Goal: Task Accomplishment & Management: Manage account settings

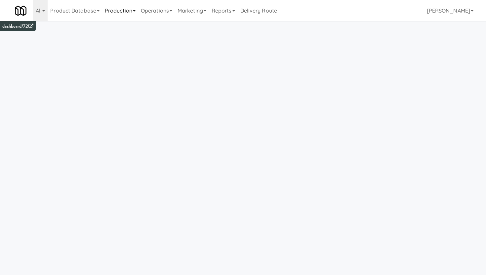
click at [112, 13] on link "Production" at bounding box center [120, 10] width 36 height 21
click at [43, 13] on link "All" at bounding box center [40, 10] width 15 height 21
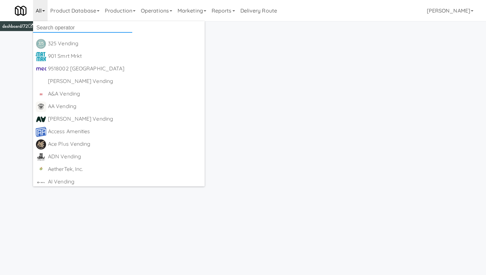
click at [41, 26] on input "text" at bounding box center [82, 28] width 99 height 10
type input "let"
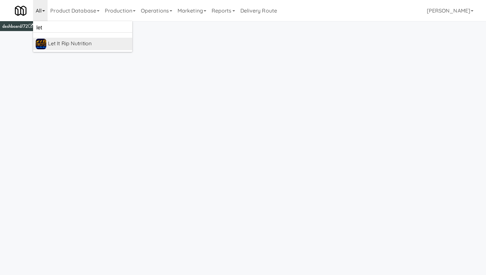
click at [59, 45] on div "Let it Rip Nutrition" at bounding box center [89, 44] width 82 height 10
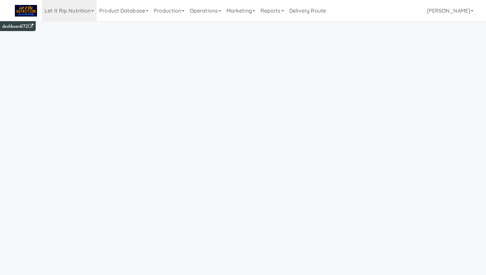
click at [114, 14] on link "Product Database" at bounding box center [124, 10] width 55 height 21
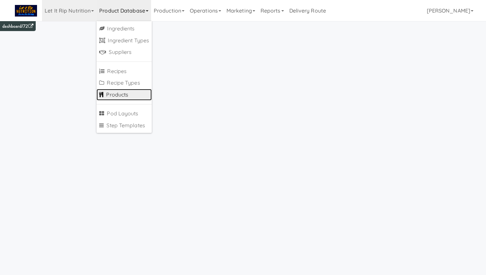
click at [106, 92] on link "Products" at bounding box center [124, 95] width 55 height 12
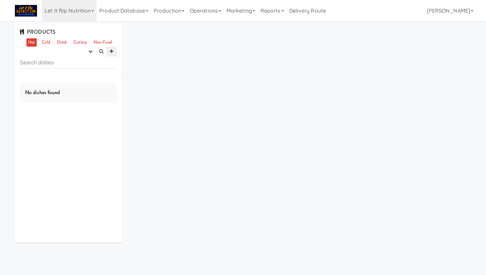
click at [114, 51] on link at bounding box center [111, 52] width 10 height 10
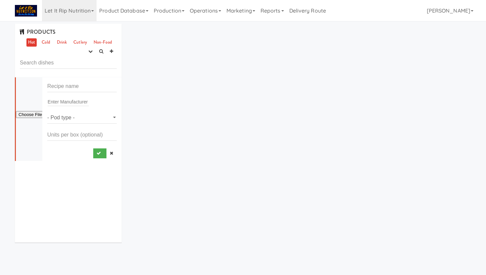
click at [67, 56] on div "PRODUCTS Hot Cold Drink Cutlery Non-Food experimenting finalized shipped discon…" at bounding box center [68, 51] width 107 height 54
click at [45, 41] on link "Cold" at bounding box center [46, 42] width 12 height 8
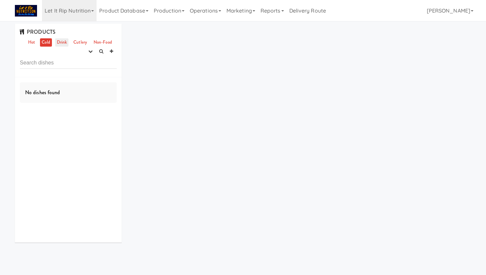
click at [61, 43] on link "Drink" at bounding box center [62, 42] width 14 height 8
click at [74, 45] on link "Cutlery" at bounding box center [80, 42] width 17 height 8
click at [90, 53] on icon "button" at bounding box center [90, 51] width 4 height 4
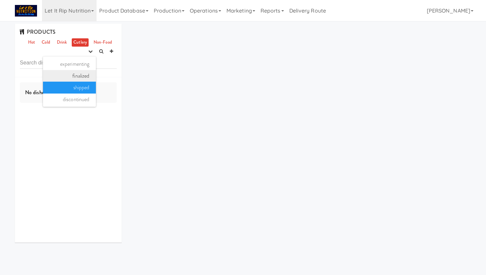
click at [81, 73] on link "finalized" at bounding box center [69, 76] width 53 height 12
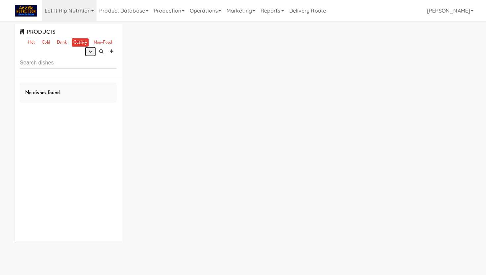
click at [88, 51] on icon "button" at bounding box center [90, 51] width 4 height 4
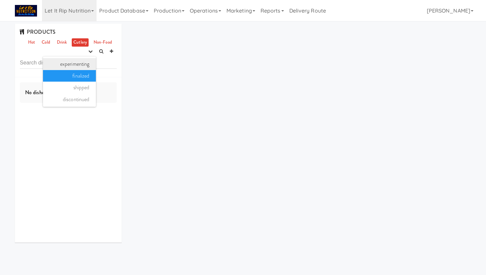
click at [84, 65] on link "experimenting" at bounding box center [69, 64] width 53 height 12
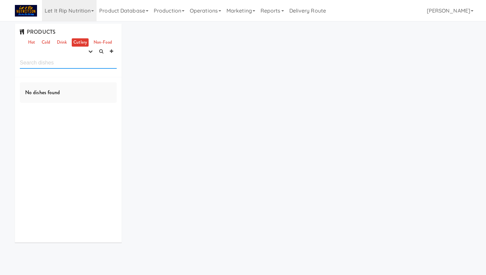
click at [68, 60] on input "text" at bounding box center [68, 63] width 97 height 12
click at [32, 42] on link "Hot" at bounding box center [31, 42] width 10 height 8
click at [115, 12] on link "Product Database" at bounding box center [124, 10] width 55 height 21
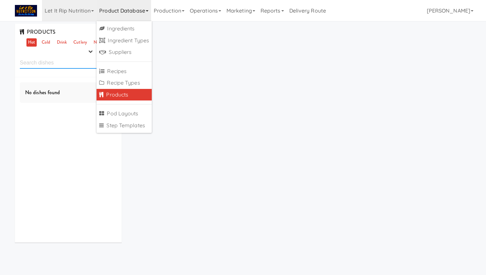
click at [58, 57] on input "text" at bounding box center [68, 63] width 97 height 12
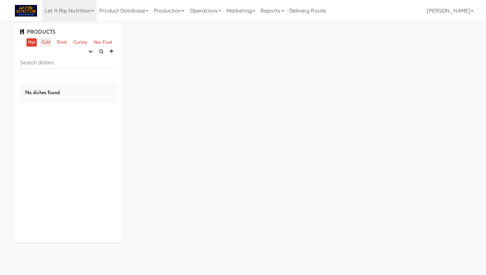
click at [43, 40] on link "Cold" at bounding box center [46, 42] width 12 height 8
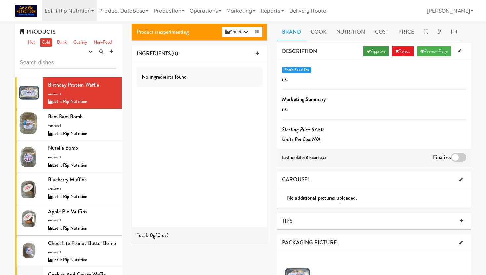
click at [372, 51] on link "Approve" at bounding box center [375, 51] width 25 height 10
click at [101, 126] on div "Bam Bam Bomb version: 1 Let it Rip Nutrition" at bounding box center [82, 125] width 69 height 26
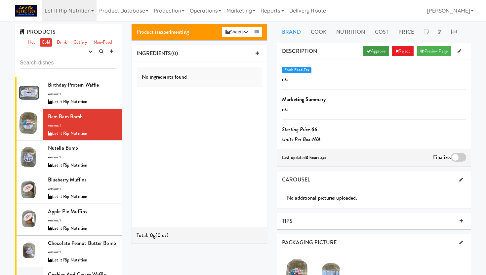
click at [363, 52] on link "Approve" at bounding box center [375, 51] width 25 height 10
click at [82, 163] on div "Let it Rip Nutrition" at bounding box center [82, 165] width 69 height 8
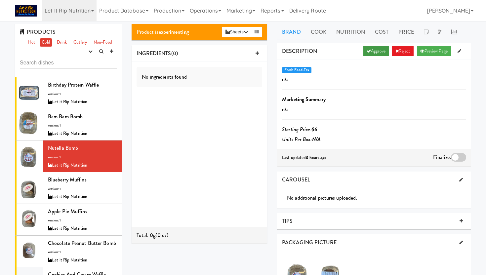
click at [370, 53] on link "Approve" at bounding box center [375, 51] width 25 height 10
click at [97, 187] on div "Blueberry Muffins version: 1 Let it Rip Nutrition" at bounding box center [82, 188] width 69 height 26
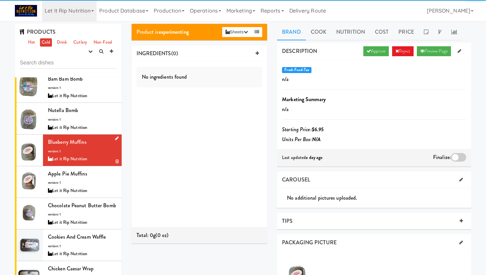
scroll to position [37, 0]
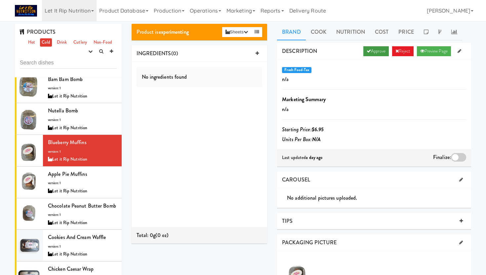
click at [373, 52] on link "Approve" at bounding box center [375, 51] width 25 height 10
click at [92, 180] on div "Apple Pie Muffins version: 1 Let it Rip Nutrition" at bounding box center [82, 182] width 69 height 26
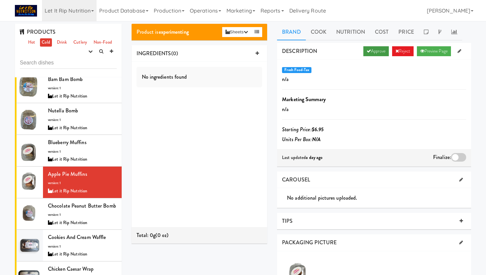
click at [368, 51] on link "Approve" at bounding box center [375, 51] width 25 height 10
click at [100, 221] on div "Let it Rip Nutrition" at bounding box center [82, 223] width 69 height 8
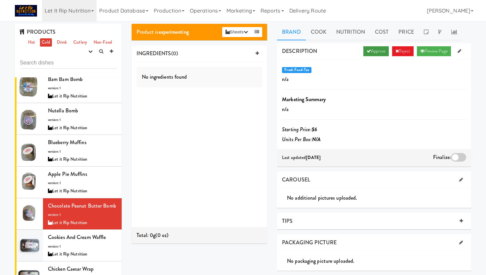
click at [377, 50] on link "Approve" at bounding box center [375, 51] width 25 height 10
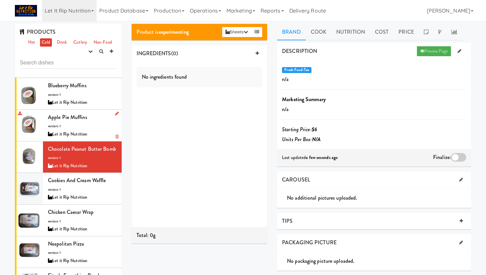
scroll to position [139, 0]
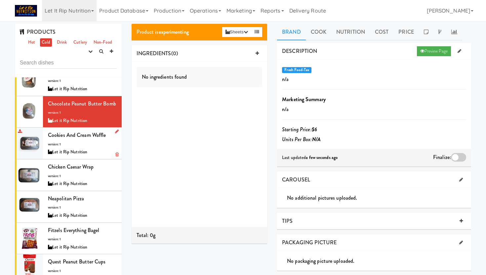
click at [100, 151] on div "Let it Rip Nutrition" at bounding box center [82, 152] width 69 height 8
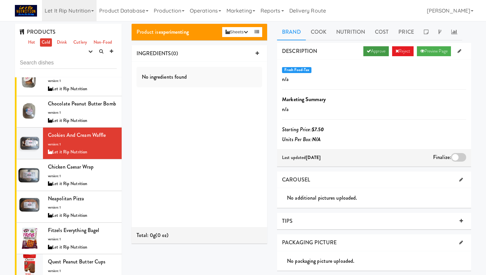
click at [369, 52] on link "Approve" at bounding box center [375, 51] width 25 height 10
click at [92, 177] on div "Chicken Caesar Wrap version: 1 Let it Rip Nutrition" at bounding box center [82, 175] width 69 height 26
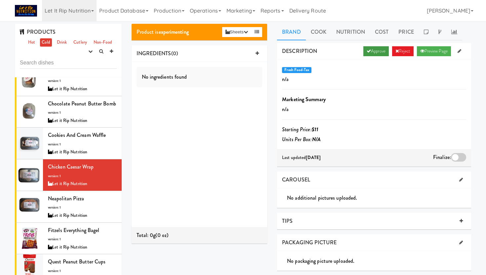
click at [370, 53] on link "Approve" at bounding box center [375, 51] width 25 height 10
click at [83, 211] on div "Neapolitan Pizza version: 1 Let it Rip Nutrition" at bounding box center [82, 207] width 69 height 26
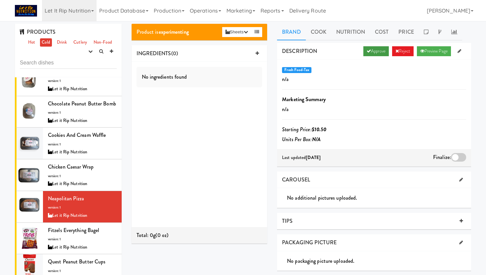
click at [376, 50] on link "Approve" at bounding box center [375, 51] width 25 height 10
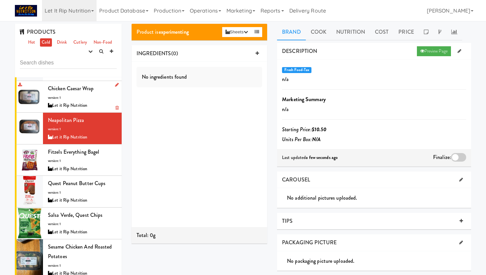
scroll to position [235, 0]
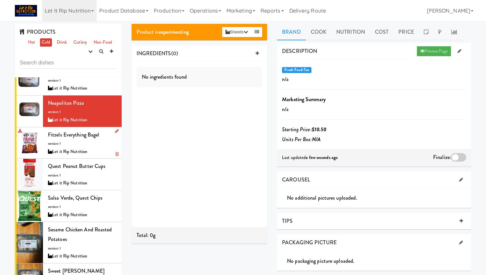
click at [95, 145] on div "Fitzels Everything Bagel version: 1 Let it Rip Nutrition" at bounding box center [82, 143] width 69 height 26
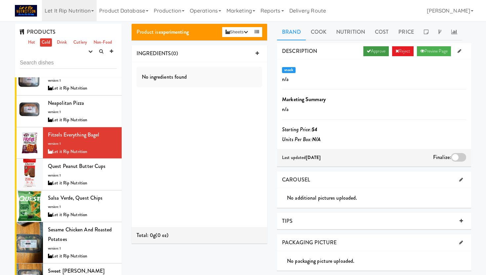
click at [374, 50] on link "Approve" at bounding box center [375, 51] width 25 height 10
click at [102, 177] on div "Quest Peanut Butter Cups version: 1 Let it Rip Nutrition" at bounding box center [82, 174] width 69 height 26
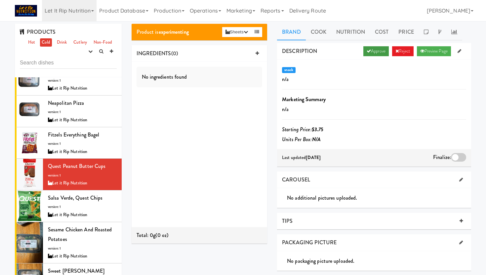
click at [371, 52] on link "Approve" at bounding box center [375, 51] width 25 height 10
click at [95, 211] on div "Let it Rip Nutrition" at bounding box center [82, 215] width 69 height 8
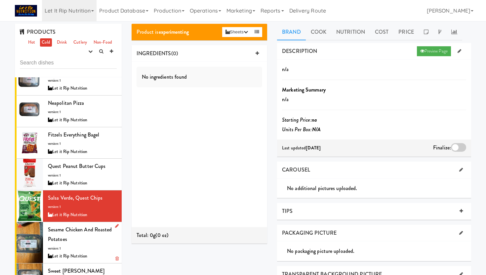
click at [100, 250] on div "Sesame Chicken and Roasted Potatoes version: 1 Let it Rip Nutrition" at bounding box center [82, 243] width 69 height 36
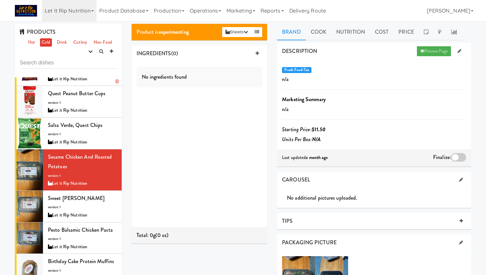
scroll to position [312, 0]
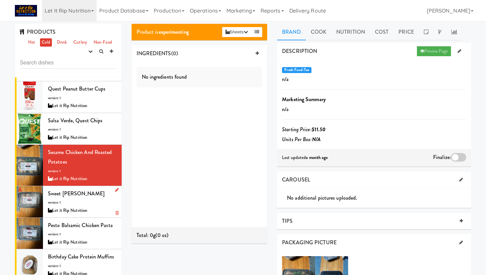
click at [96, 202] on div "Sweet Teriyaki Nuggs version: 1 Let it Rip Nutrition" at bounding box center [82, 202] width 69 height 26
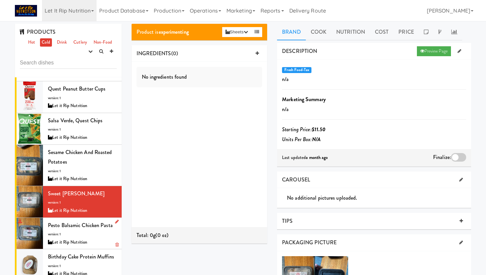
click at [99, 236] on div "Pesto Balsamic Chicken Pasta version: 1 Let it Rip Nutrition" at bounding box center [82, 233] width 69 height 26
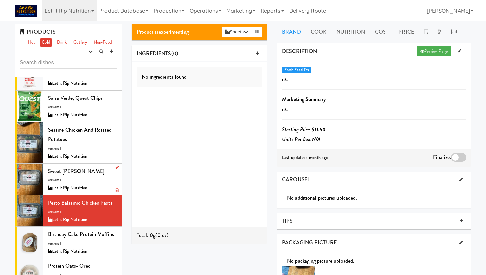
scroll to position [349, 0]
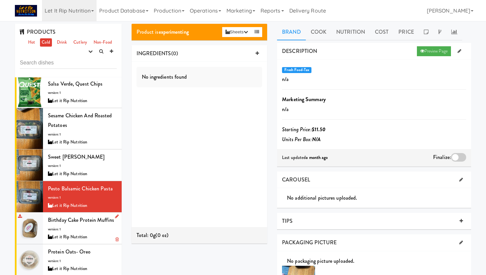
click at [89, 237] on div "Let it Rip Nutrition" at bounding box center [82, 237] width 69 height 8
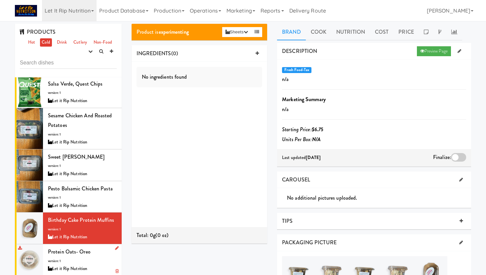
click at [94, 265] on div "Let it Rip Nutrition" at bounding box center [82, 269] width 69 height 8
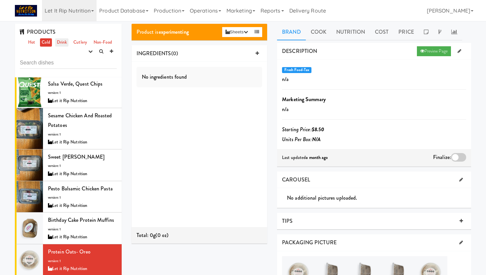
click at [59, 43] on link "Drink" at bounding box center [62, 42] width 14 height 8
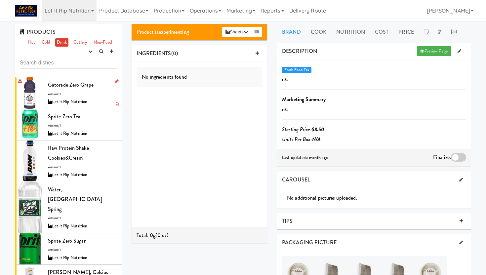
click at [94, 94] on div "Gatorade Zero Grape version: 1 Let it Rip Nutrition" at bounding box center [82, 93] width 69 height 26
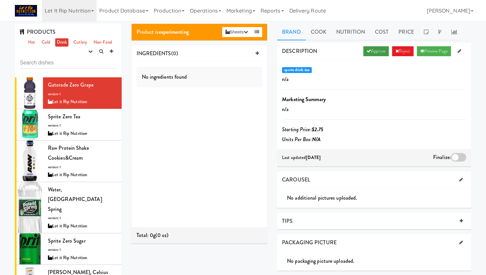
click at [372, 51] on link "Approve" at bounding box center [375, 51] width 25 height 10
click at [77, 121] on div "Sprite Zero Tea version: 1 Let it Rip Nutrition" at bounding box center [82, 125] width 69 height 26
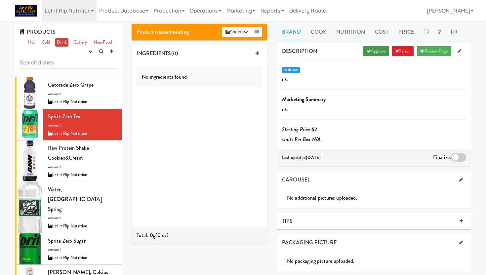
click at [374, 52] on link "Approve" at bounding box center [375, 51] width 25 height 10
click at [92, 161] on div "Raw Protein Shake Cookies&Cream version: 1 Let it Rip Nutrition" at bounding box center [82, 161] width 69 height 36
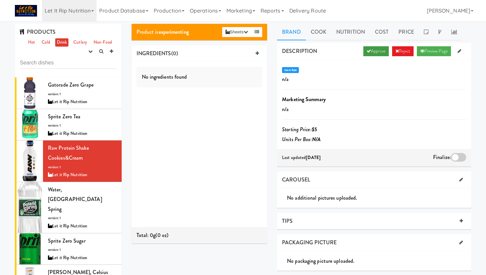
click at [368, 53] on link "Approve" at bounding box center [375, 51] width 25 height 10
click at [104, 199] on div "Water, Poland Spring version: 1 Let it Rip Nutrition" at bounding box center [82, 208] width 69 height 46
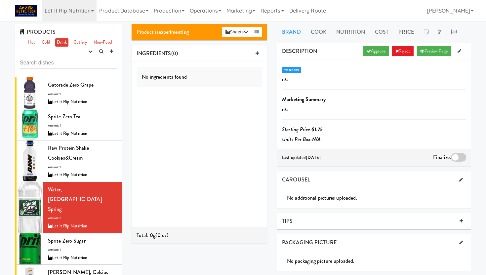
click at [374, 56] on div "DESCRIPTION Approve Reject Preview Page" at bounding box center [374, 51] width 194 height 17
click at [376, 51] on link "Approve" at bounding box center [375, 51] width 25 height 10
click at [376, 51] on div "DESCRIPTION Preview Page" at bounding box center [374, 51] width 194 height 17
click at [95, 236] on div "Sprite Zero Sugar version: 1 Let it Rip Nutrition" at bounding box center [82, 249] width 69 height 26
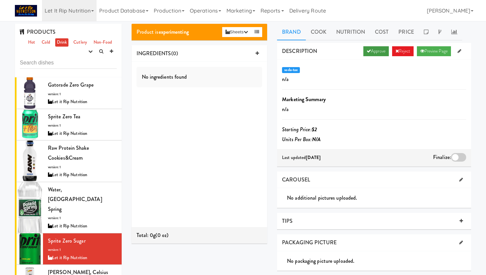
click at [375, 51] on link "Approve" at bounding box center [375, 51] width 25 height 10
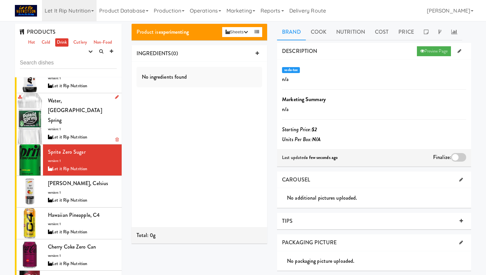
scroll to position [96, 0]
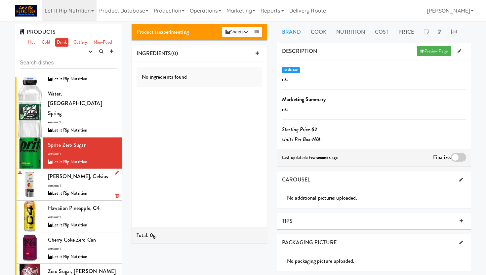
click at [97, 189] on div "Let it Rip Nutrition" at bounding box center [82, 193] width 69 height 8
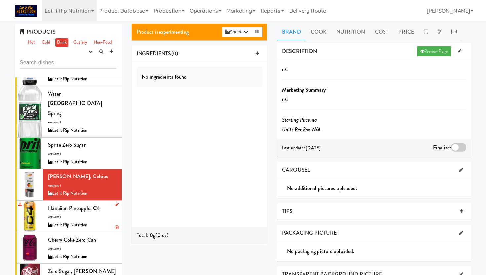
click at [94, 203] on div "Hawaiian Pineapple, C4 version: 1 Let it Rip Nutrition" at bounding box center [82, 216] width 69 height 26
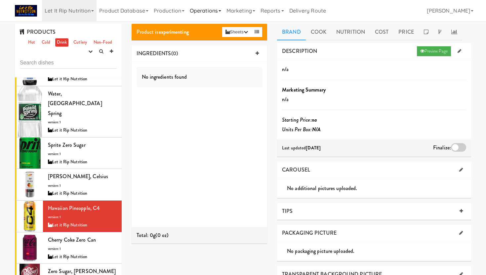
click at [206, 12] on link "Operations" at bounding box center [205, 10] width 37 height 21
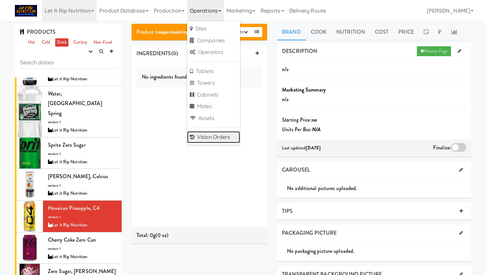
click at [208, 132] on link "Vision Orders" at bounding box center [213, 137] width 53 height 12
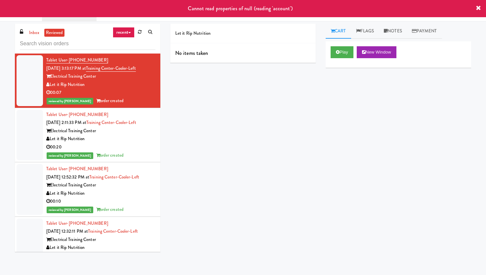
click at [477, 8] on icon at bounding box center [478, 8] width 5 height 5
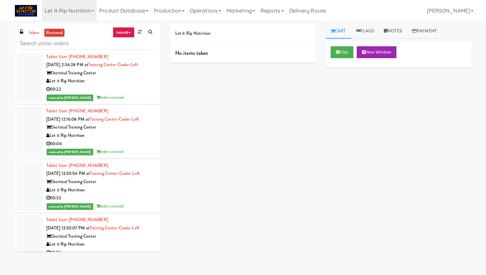
scroll to position [1037, 0]
click at [113, 186] on div "Let it Rip Nutrition" at bounding box center [100, 190] width 109 height 8
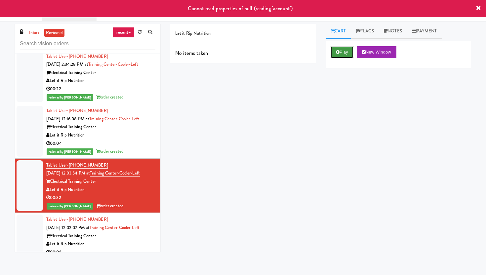
click at [344, 51] on button "Play" at bounding box center [342, 52] width 23 height 12
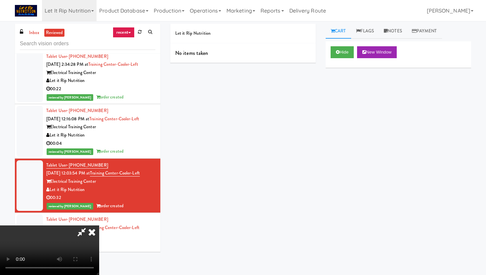
click at [99, 225] on video at bounding box center [49, 250] width 99 height 50
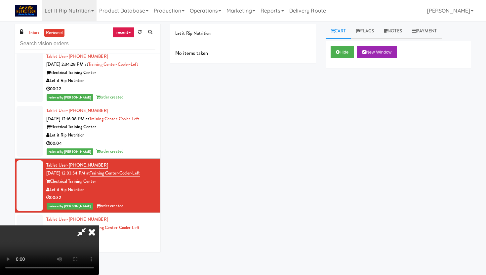
click at [99, 225] on icon at bounding box center [92, 231] width 15 height 13
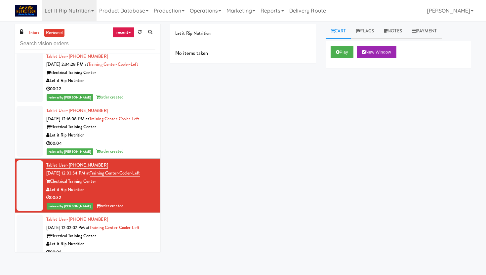
click at [103, 186] on div "Electrical Training Center" at bounding box center [100, 182] width 109 height 8
click at [137, 92] on div "00:22" at bounding box center [100, 89] width 109 height 8
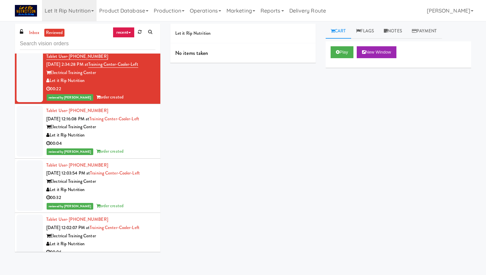
click at [128, 139] on div "Let it Rip Nutrition" at bounding box center [100, 135] width 109 height 8
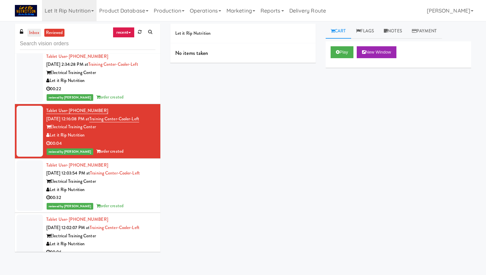
click at [35, 36] on link "inbox" at bounding box center [34, 33] width 14 height 8
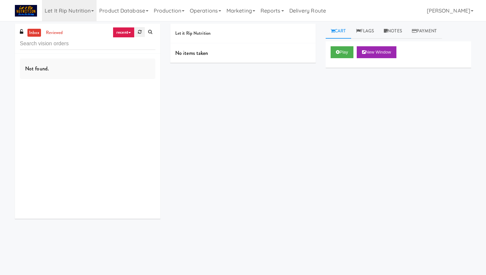
click at [141, 33] on link at bounding box center [140, 32] width 10 height 10
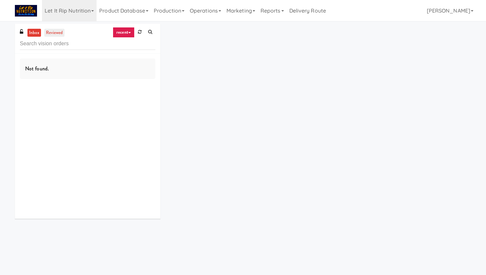
click at [63, 34] on link "reviewed" at bounding box center [54, 33] width 20 height 8
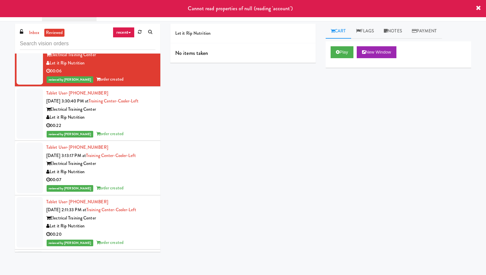
scroll to position [26, 0]
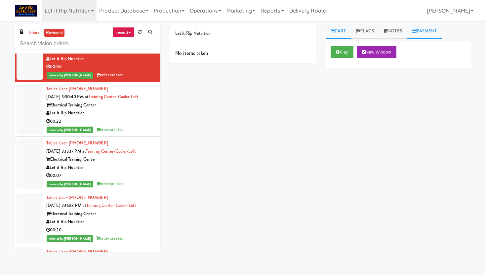
click at [431, 36] on link "Payment" at bounding box center [424, 31] width 35 height 15
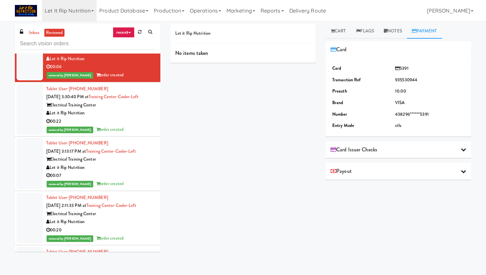
click at [392, 154] on div "Card Issuer Checks" at bounding box center [399, 150] width 136 height 10
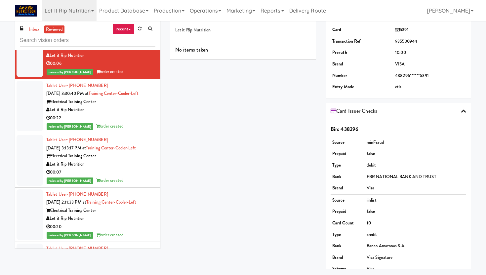
scroll to position [0, 0]
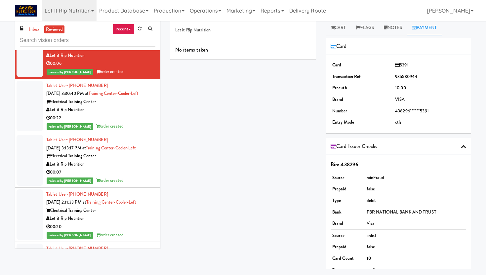
click at [397, 147] on div "Card Issuer Checks" at bounding box center [399, 146] width 136 height 10
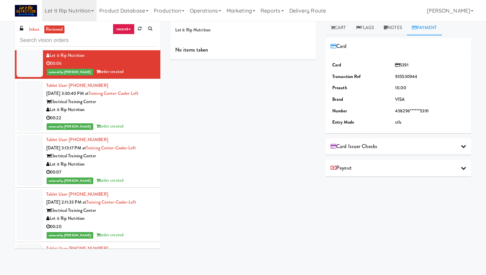
click at [387, 170] on div "Payout" at bounding box center [399, 168] width 136 height 10
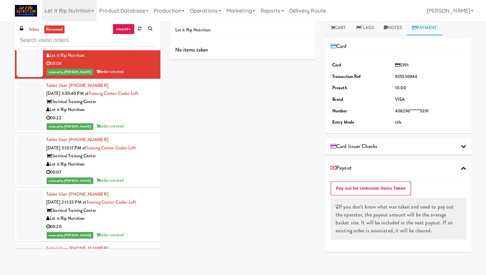
click at [119, 215] on div "Let it Rip Nutrition" at bounding box center [100, 219] width 109 height 8
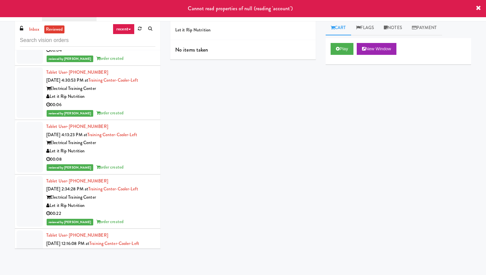
scroll to position [1035, 0]
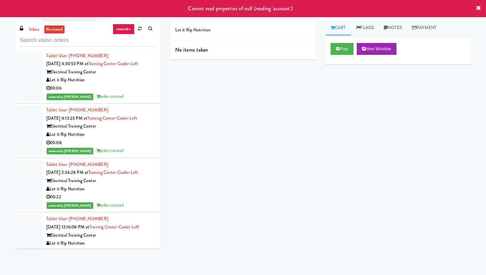
click at [140, 178] on div "Electrical Training Center" at bounding box center [100, 181] width 109 height 8
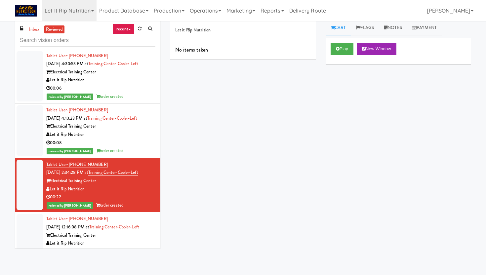
click at [118, 220] on div "Tablet User · (516) 524-2070 Aug 25, 2025 12:16:08 PM at Training Center-Cooler…" at bounding box center [100, 239] width 109 height 49
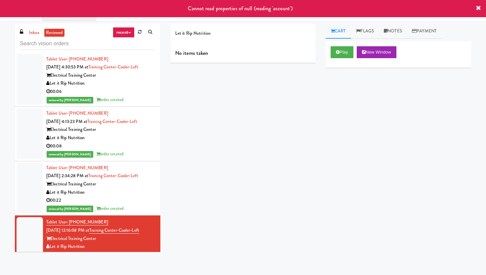
click at [253, 27] on div "Let it Rip Nutrition" at bounding box center [242, 34] width 145 height 20
click at [367, 34] on link "Flags" at bounding box center [365, 31] width 28 height 15
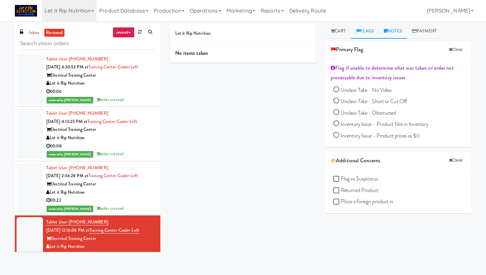
click at [395, 33] on link "Notes" at bounding box center [393, 31] width 28 height 15
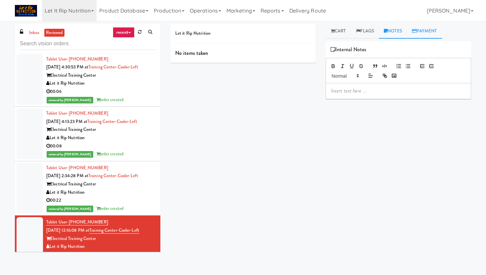
click at [426, 33] on link "Payment" at bounding box center [424, 31] width 35 height 15
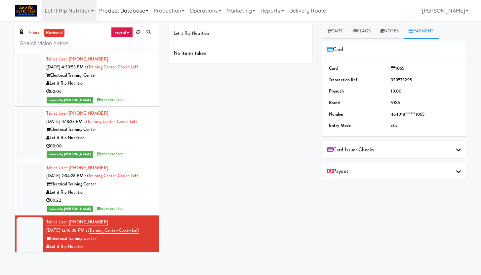
scroll to position [1165, 0]
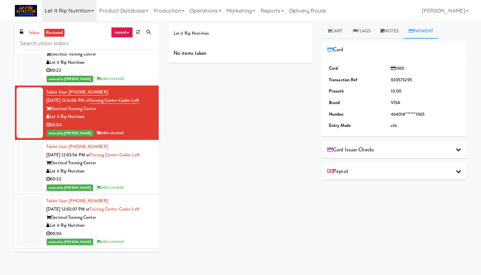
click at [59, 13] on link "Let it Rip Nutrition" at bounding box center [69, 10] width 55 height 21
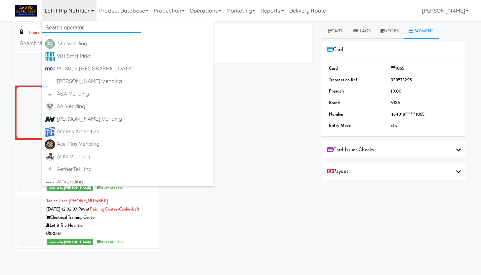
click at [54, 28] on input "text" at bounding box center [91, 28] width 99 height 10
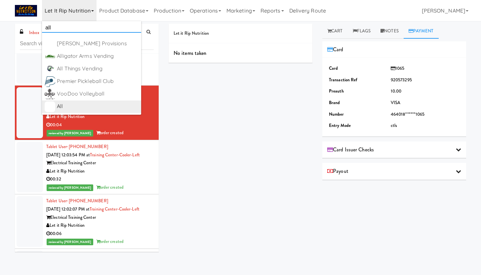
type input "all"
click at [66, 108] on div "All" at bounding box center [98, 106] width 82 height 10
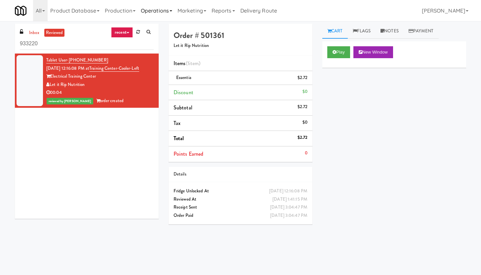
click at [157, 10] on link "Operations" at bounding box center [156, 10] width 37 height 21
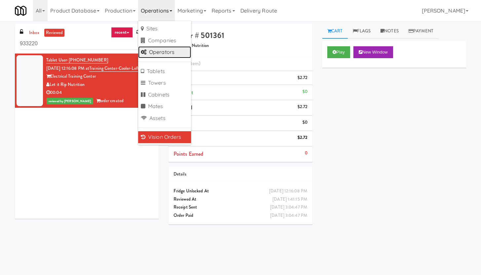
click at [156, 52] on link "Operators" at bounding box center [164, 52] width 53 height 12
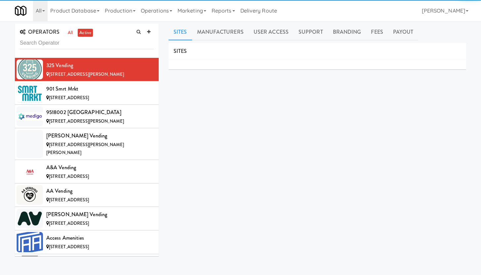
click at [31, 45] on input "text" at bounding box center [87, 43] width 134 height 12
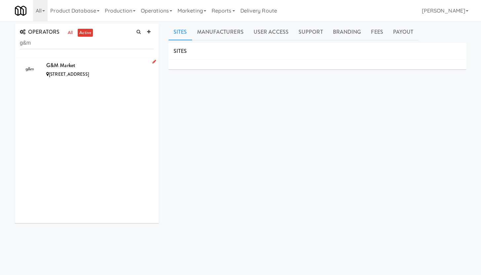
type input "g&m"
click at [94, 68] on div "G&M Market" at bounding box center [99, 65] width 107 height 10
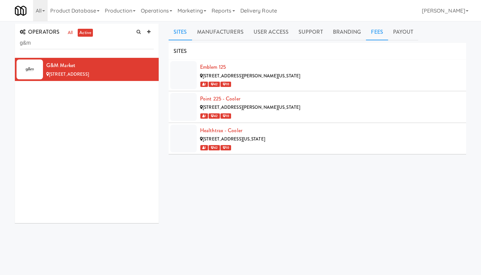
click at [374, 32] on link "Fees" at bounding box center [377, 32] width 22 height 17
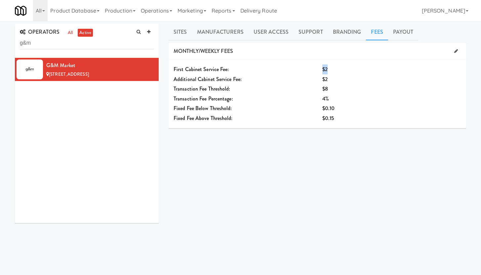
drag, startPoint x: 322, startPoint y: 71, endPoint x: 335, endPoint y: 71, distance: 12.9
click at [335, 71] on div "$2" at bounding box center [379, 69] width 114 height 10
click at [355, 80] on div "$2" at bounding box center [379, 79] width 114 height 10
click at [160, 12] on link "Operations" at bounding box center [156, 10] width 37 height 21
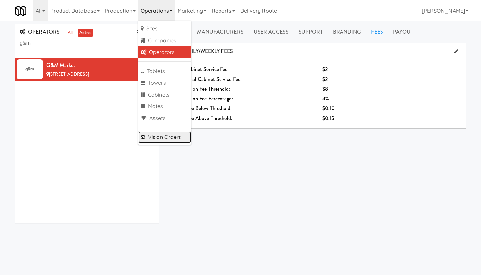
click at [179, 138] on link "Vision Orders" at bounding box center [164, 137] width 53 height 12
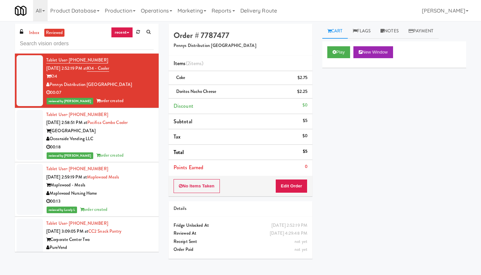
click at [56, 44] on input "text" at bounding box center [87, 44] width 134 height 12
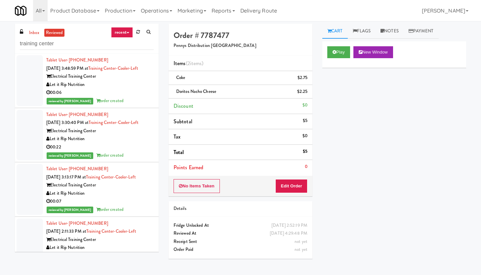
type input "training center"
click at [110, 89] on div "Let it Rip Nutrition" at bounding box center [99, 85] width 107 height 8
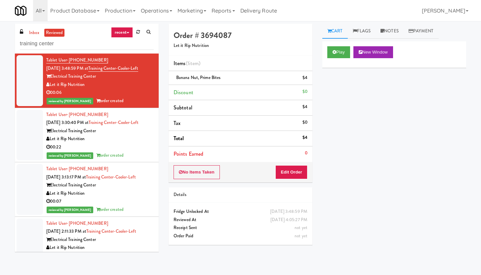
click at [123, 35] on link "recent" at bounding box center [122, 32] width 22 height 11
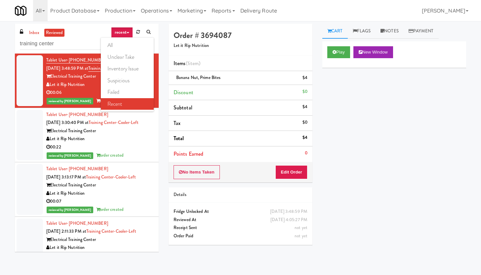
click at [85, 35] on div "inbox reviewed recent all unclear take inventory issue suspicious failed recent…" at bounding box center [87, 39] width 144 height 30
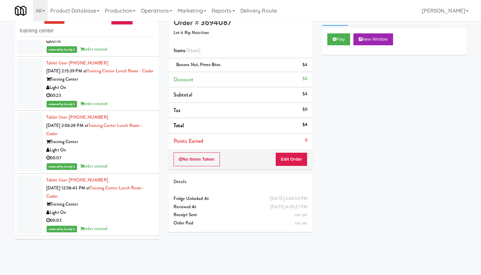
scroll to position [603, 0]
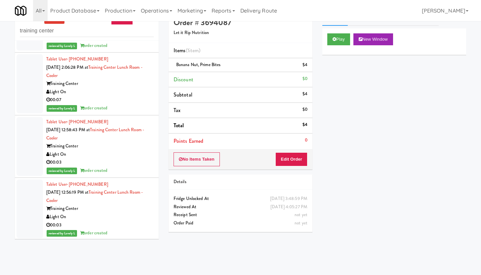
click at [102, 96] on div "Light On" at bounding box center [99, 92] width 107 height 8
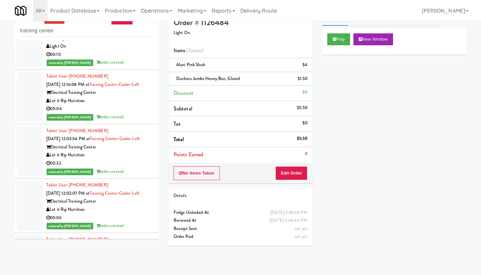
scroll to position [4103, 0]
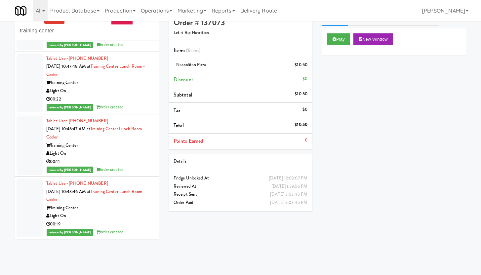
scroll to position [11809, 0]
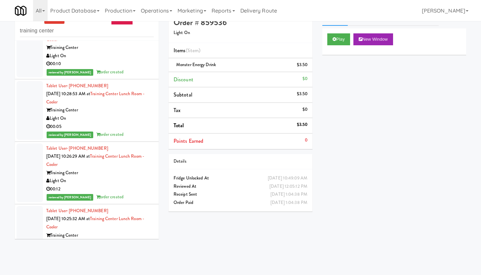
scroll to position [13763, 0]
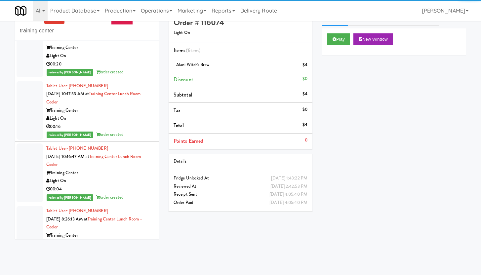
scroll to position [17147, 0]
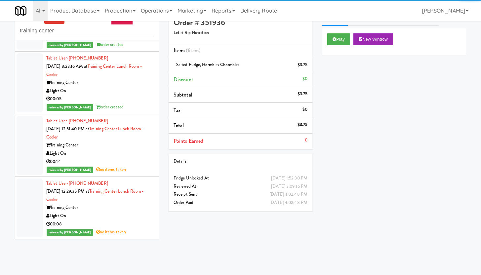
scroll to position [19722, 0]
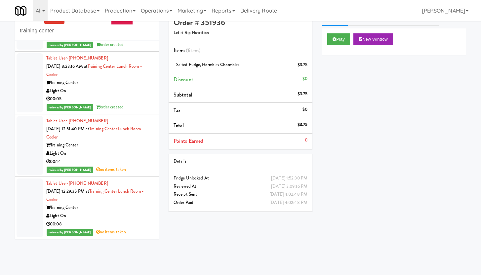
click at [122, 213] on div "Light On" at bounding box center [99, 216] width 107 height 8
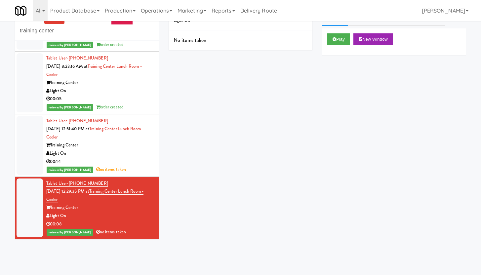
click at [128, 157] on div "Light On" at bounding box center [99, 153] width 107 height 8
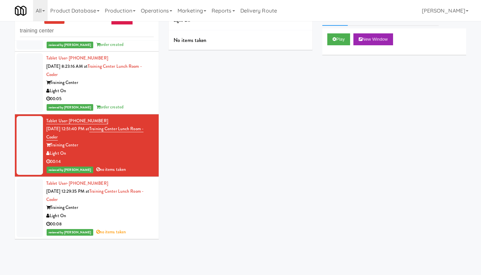
scroll to position [19672, 0]
click at [135, 87] on div "Training Center" at bounding box center [99, 83] width 107 height 8
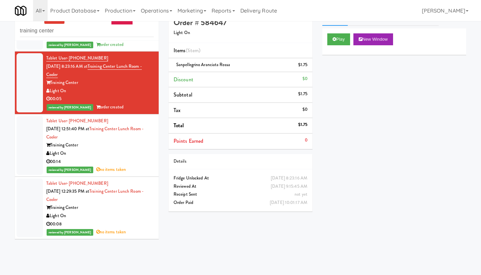
scroll to position [19627, 0]
click at [128, 24] on div "Training Center" at bounding box center [99, 20] width 107 height 8
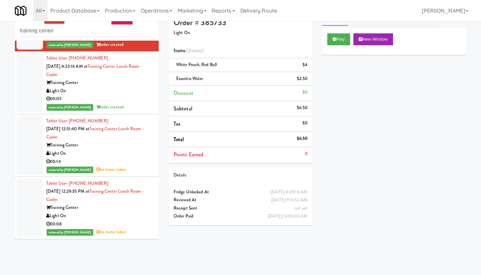
scroll to position [19592, 0]
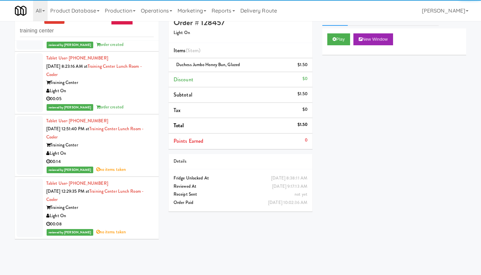
scroll to position [19545, 0]
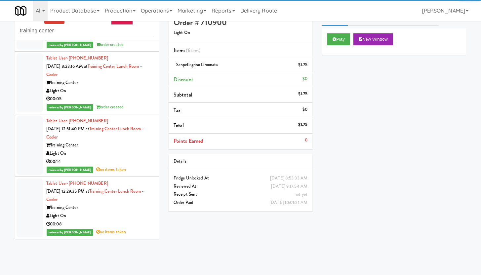
scroll to position [19487, 0]
